Goal: Information Seeking & Learning: Learn about a topic

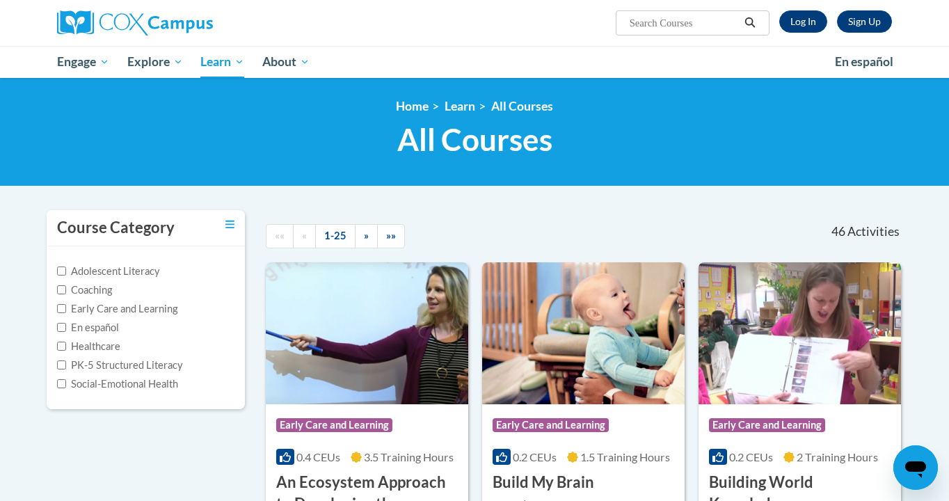
click at [647, 27] on input "Search..." at bounding box center [683, 23] width 111 height 17
type input "Early Literacy Print Awareness"
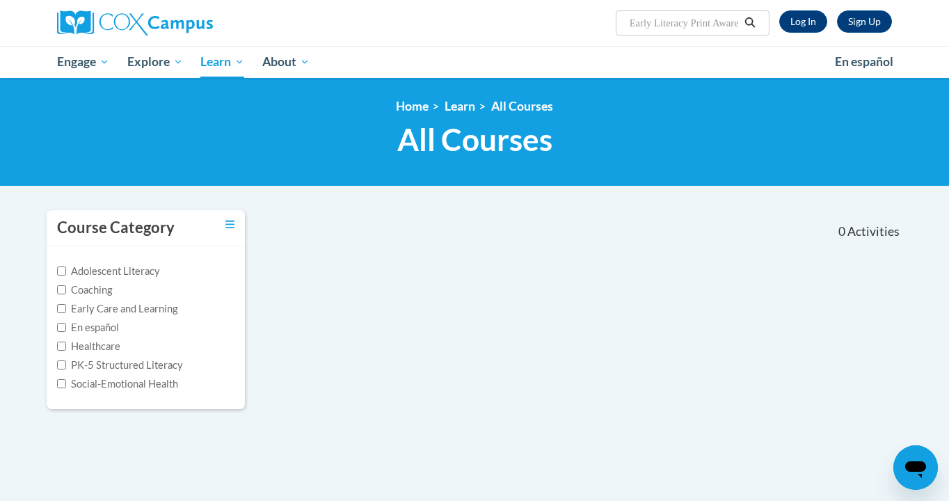
click at [714, 24] on input "Early Literacy Print Awareness" at bounding box center [683, 23] width 111 height 17
drag, startPoint x: 692, startPoint y: 23, endPoint x: 776, endPoint y: 23, distance: 84.1
click at [776, 23] on div "Sign Up Log In Search Search... Early Literacy Print Awareness" at bounding box center [617, 17] width 570 height 35
type input "Early Literacy"
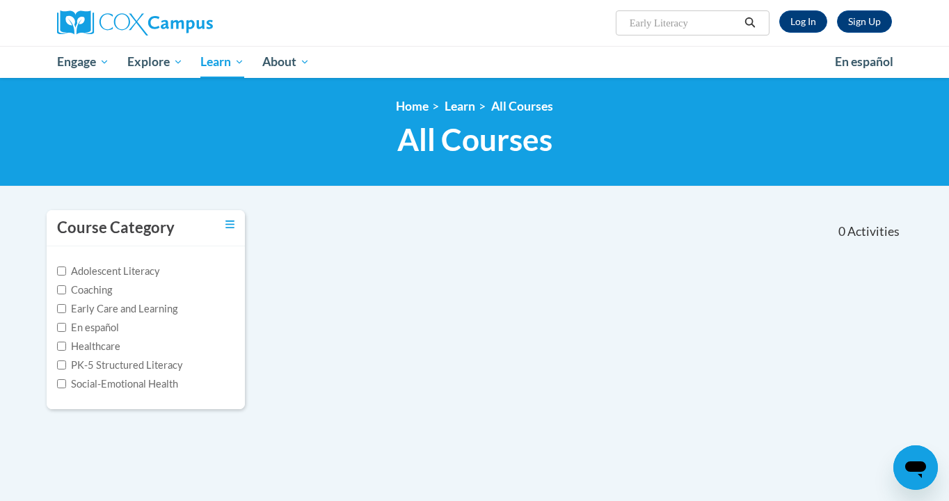
scroll to position [0, 0]
type input "Early Literacy"
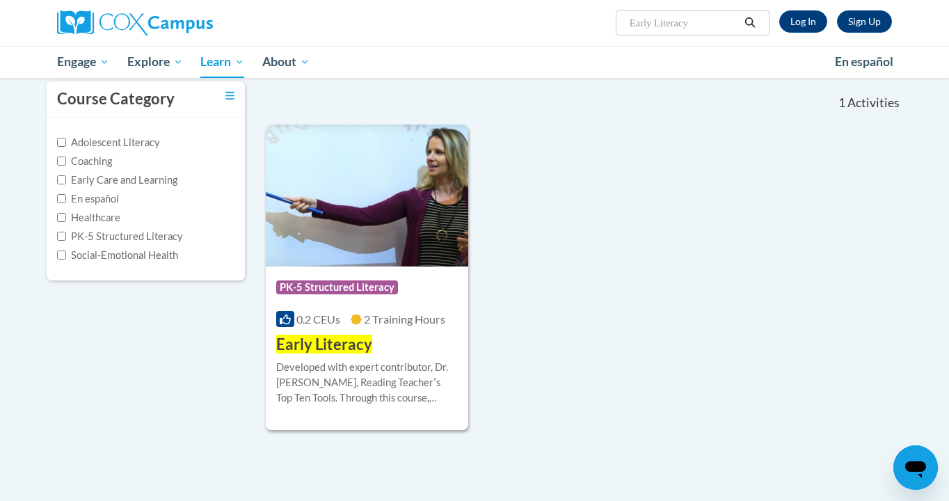
scroll to position [131, 0]
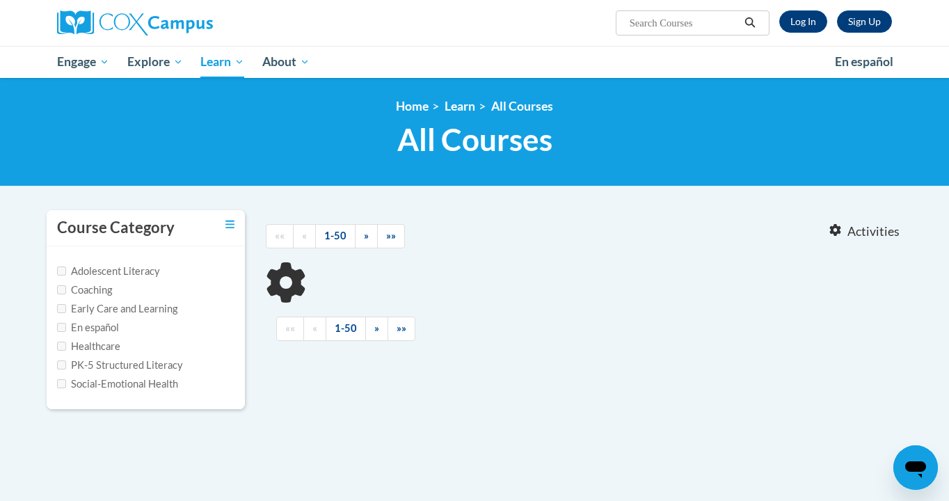
click at [714, 24] on input "Search..." at bounding box center [683, 23] width 111 height 17
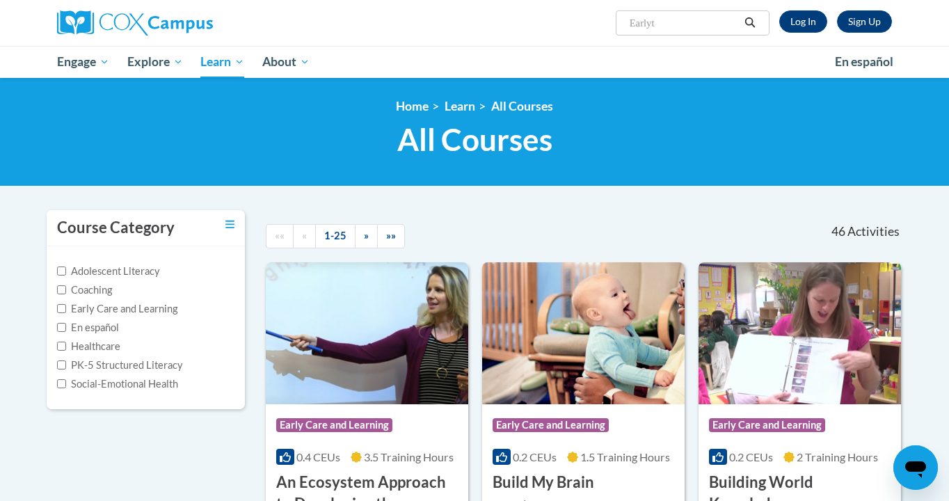
click at [701, 22] on input "Earlyt" at bounding box center [683, 23] width 111 height 17
type input "Early Literacy"
click at [751, 22] on icon "Search" at bounding box center [749, 22] width 13 height 10
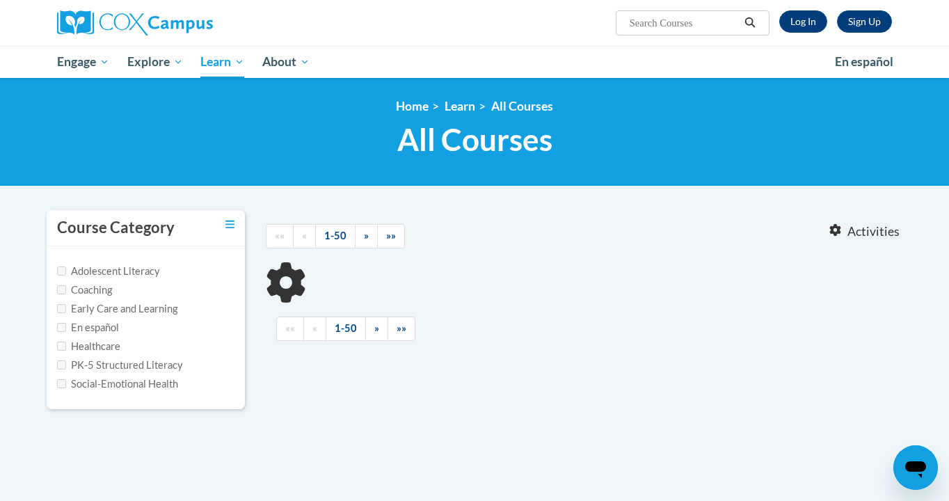
type input "Early Literacy"
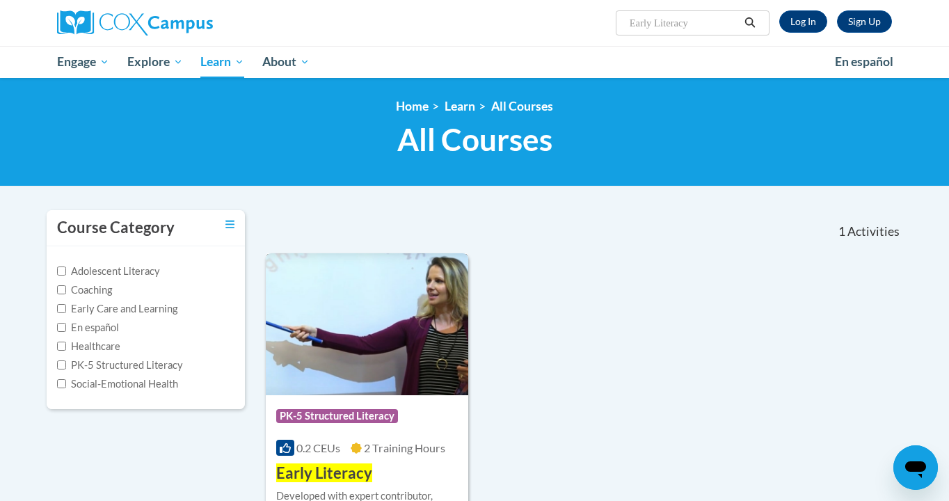
click at [356, 414] on span "PK-5 Structured Literacy" at bounding box center [337, 416] width 122 height 14
